Goal: Navigation & Orientation: Find specific page/section

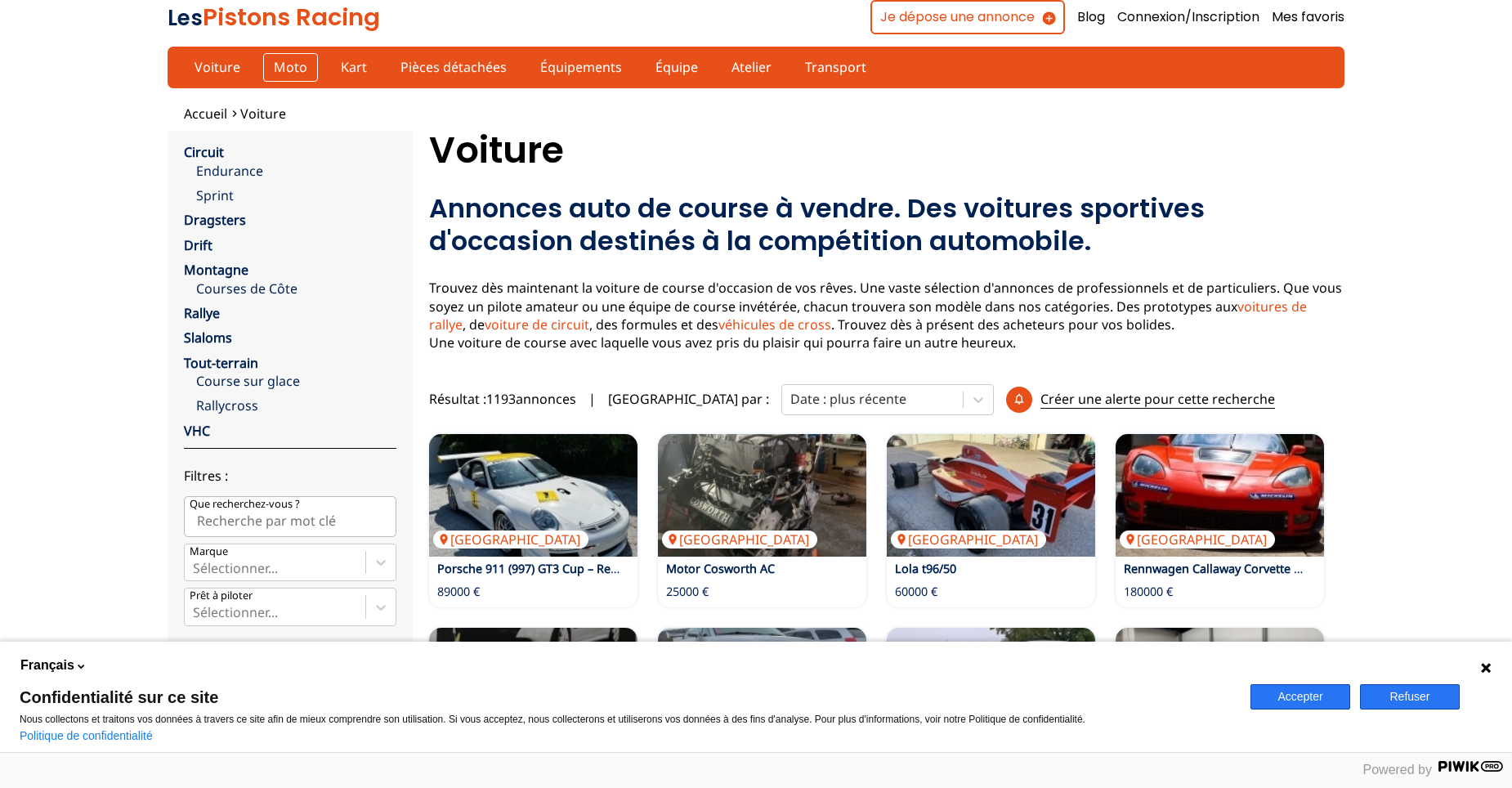
click at [285, 68] on link "Moto" at bounding box center [291, 67] width 55 height 28
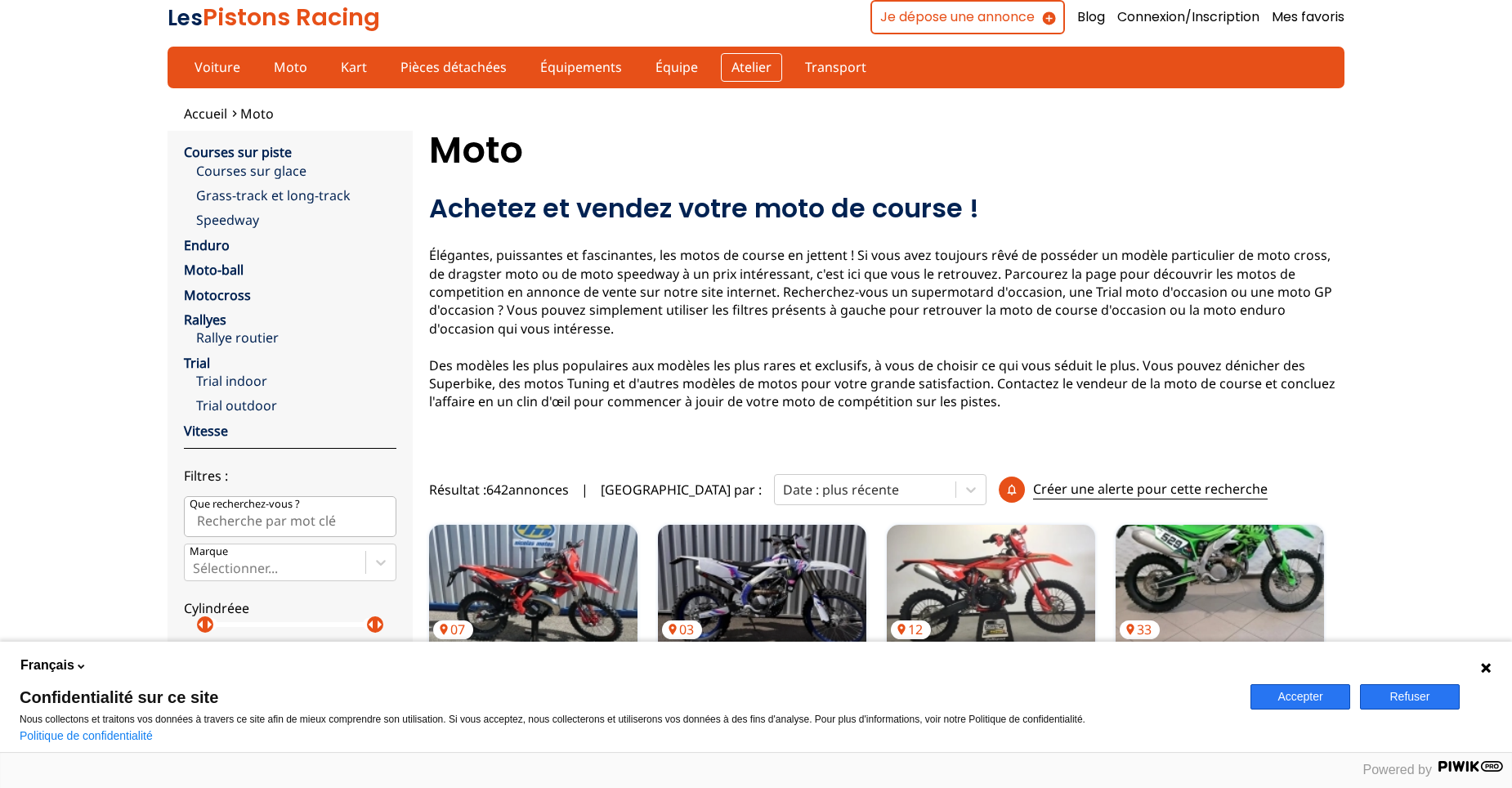
click at [721, 66] on link "Atelier" at bounding box center [751, 67] width 61 height 28
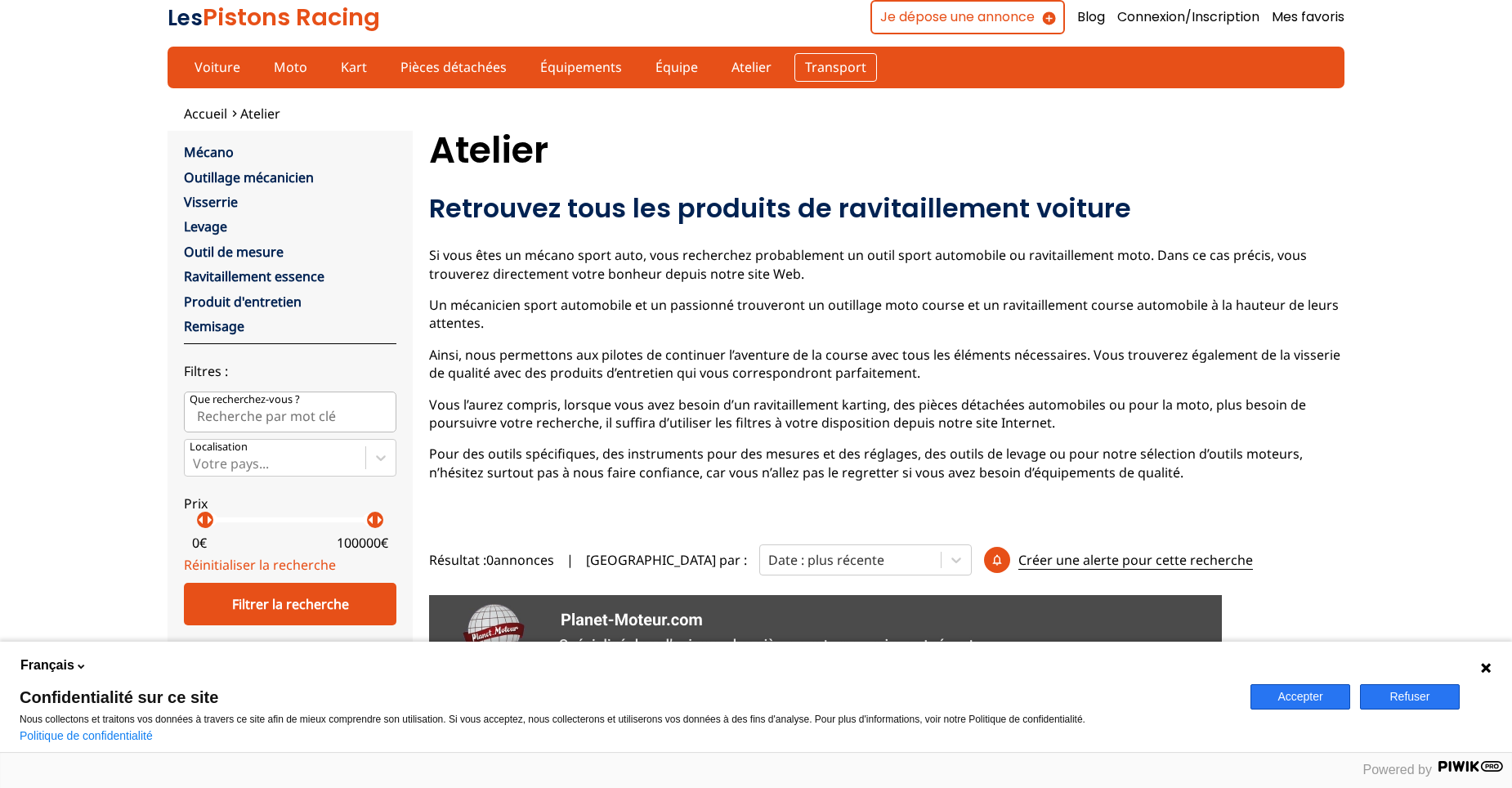
click at [796, 68] on link "Transport" at bounding box center [835, 67] width 83 height 28
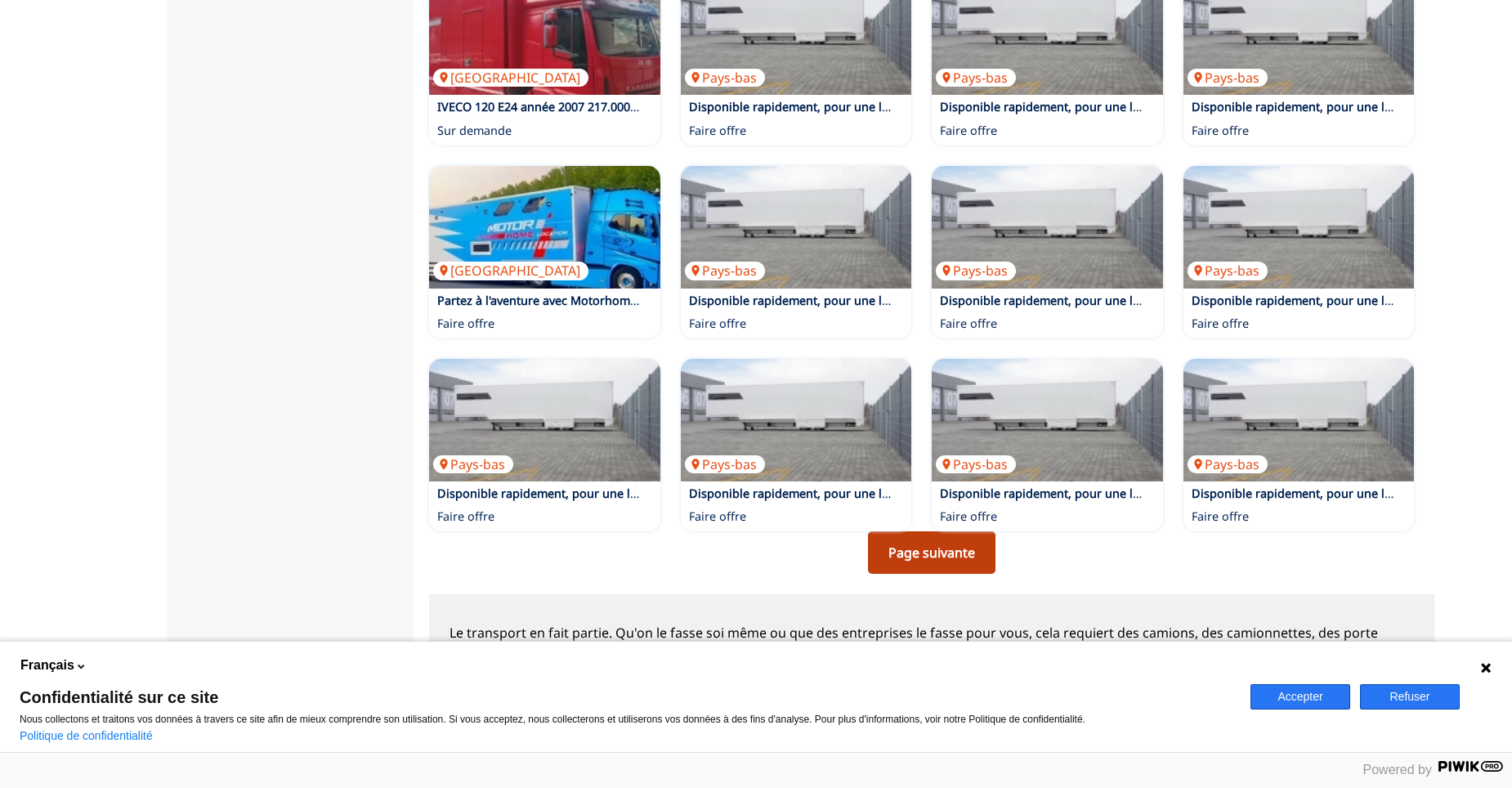
click at [932, 531] on link "Page suivante" at bounding box center [932, 552] width 128 height 42
